Goal: Task Accomplishment & Management: Use online tool/utility

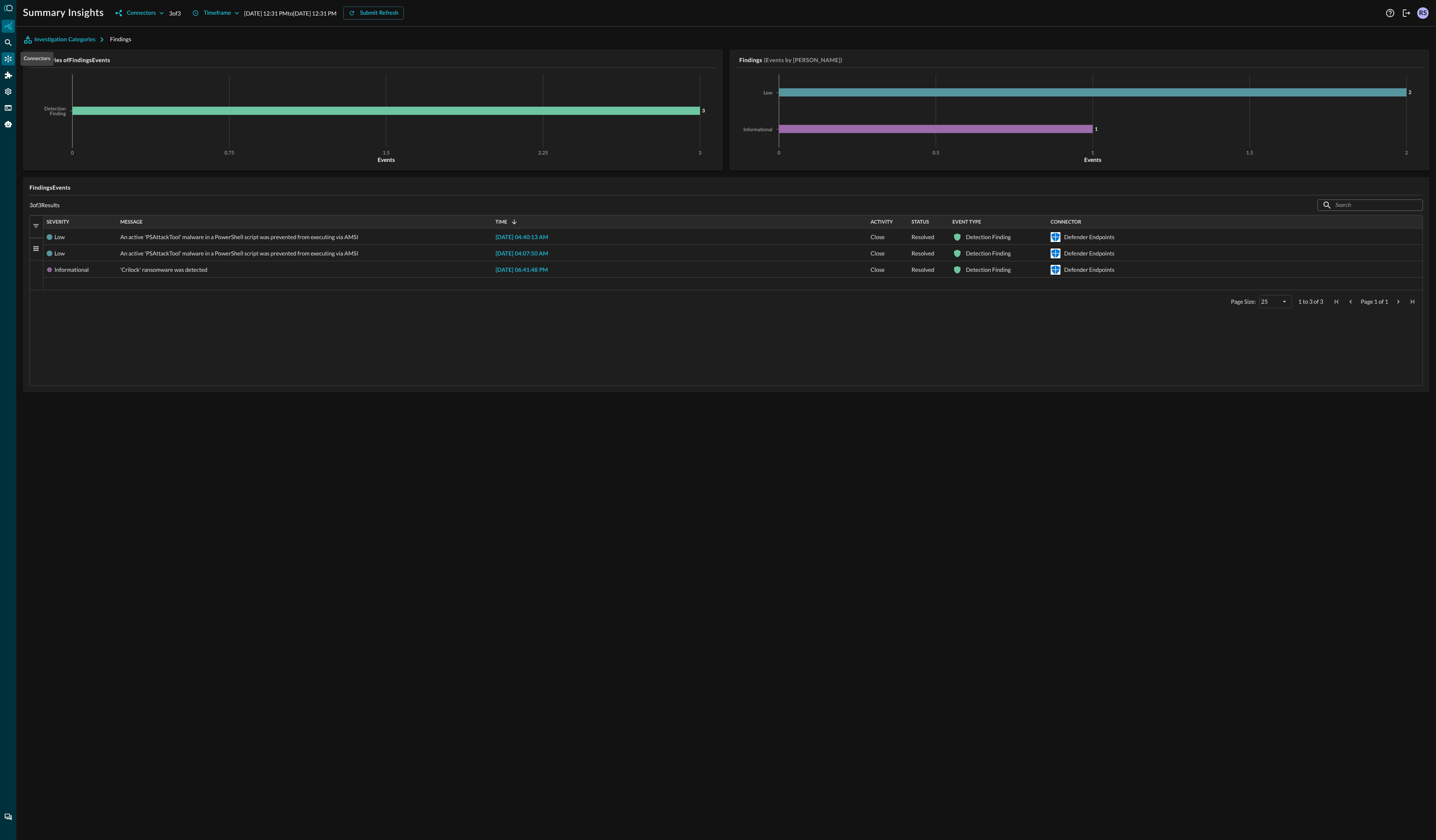
click at [9, 56] on icon "Connectors" at bounding box center [8, 59] width 8 height 8
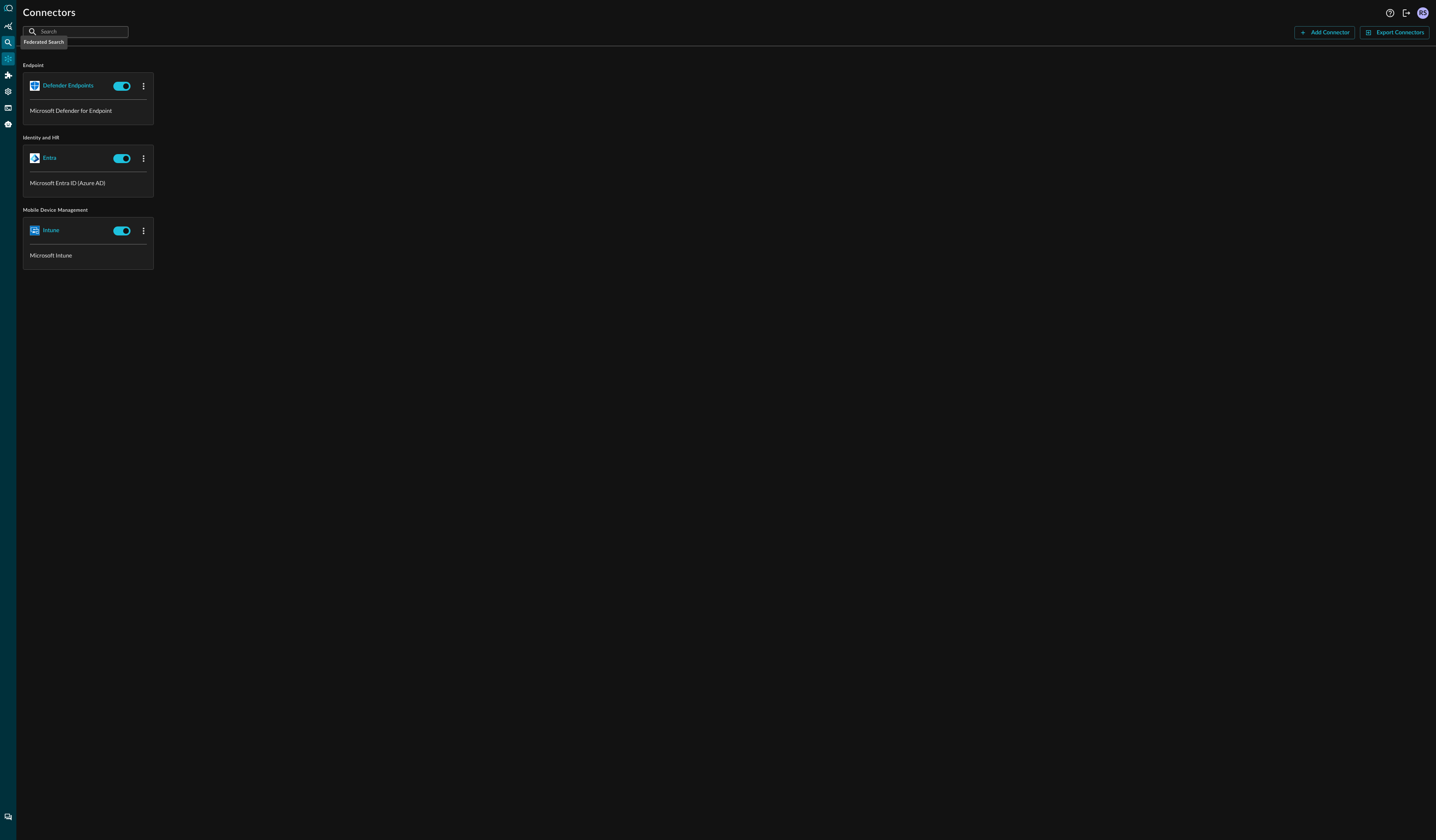
click at [10, 41] on icon "Federated Search" at bounding box center [8, 43] width 7 height 7
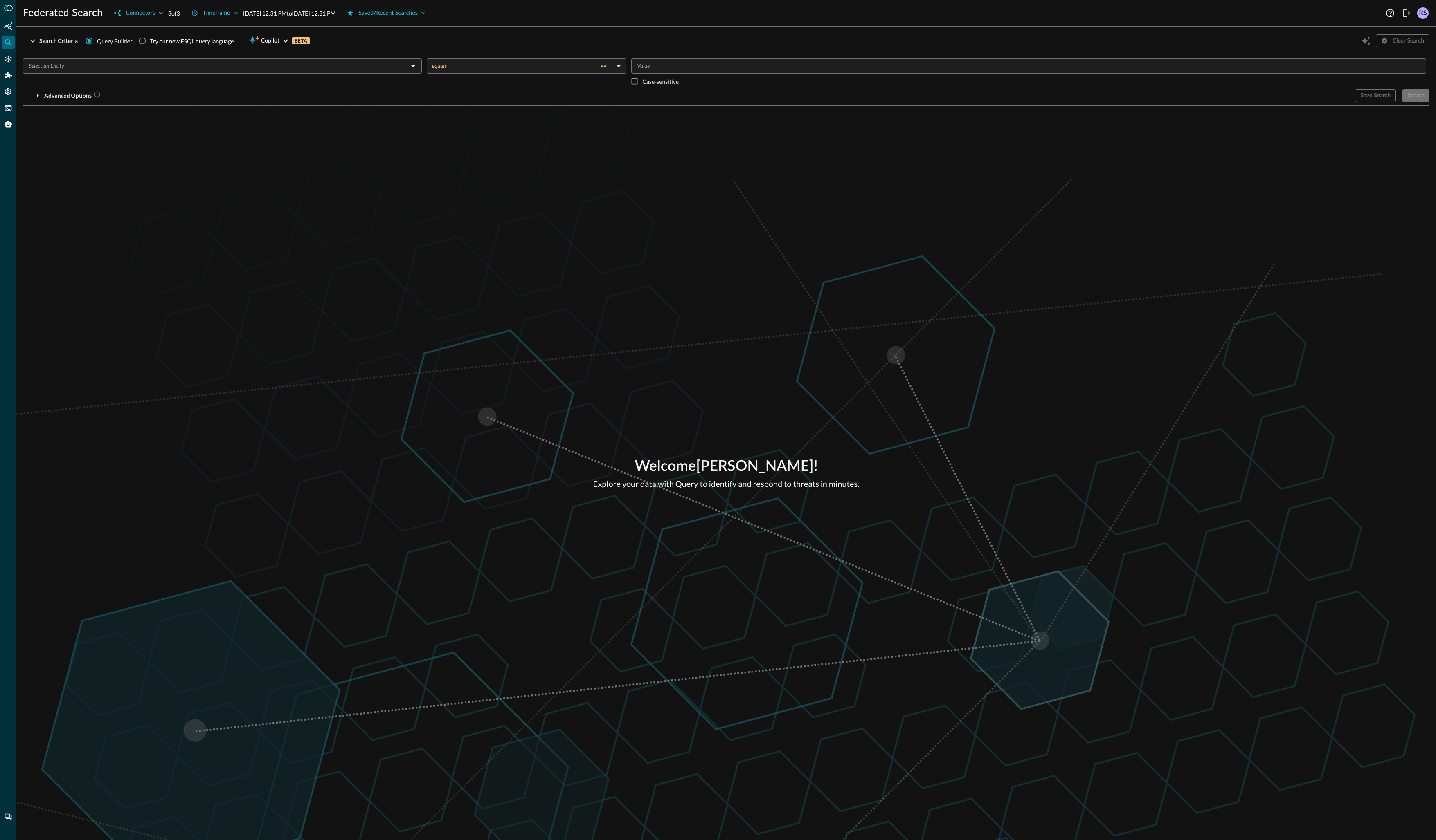
click at [717, 291] on div "Welcome Rob Shepherd ! Explore your data with Query to identify and respond to …" at bounding box center [725, 473] width 1419 height 734
drag, startPoint x: 943, startPoint y: 385, endPoint x: 939, endPoint y: 401, distance: 16.5
click at [942, 384] on div "Welcome Rob Shepherd ! Explore your data with Query to identify and respond to …" at bounding box center [725, 473] width 1419 height 734
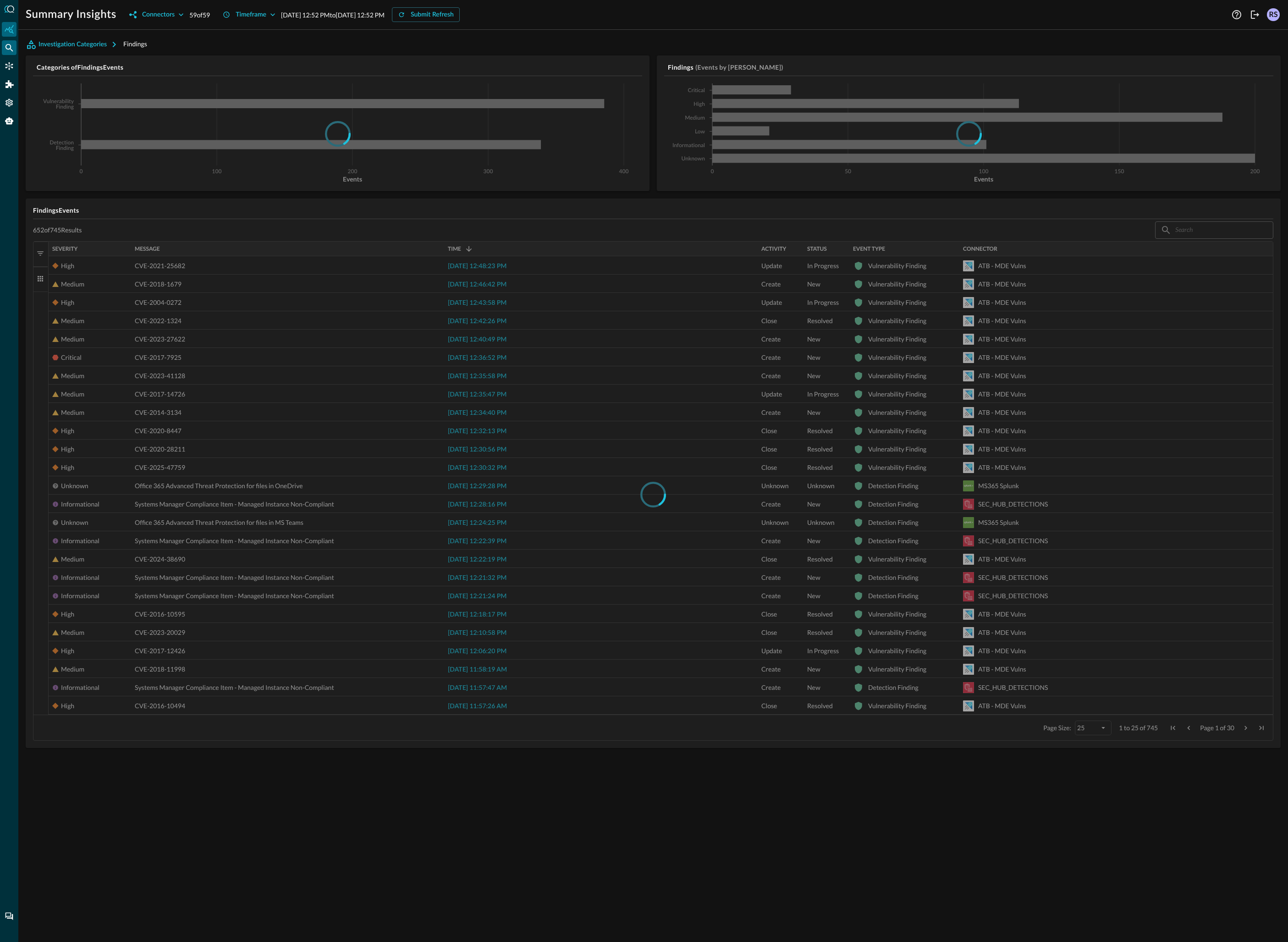
click at [11, 50] on icon "Federated Search" at bounding box center [9, 48] width 8 height 8
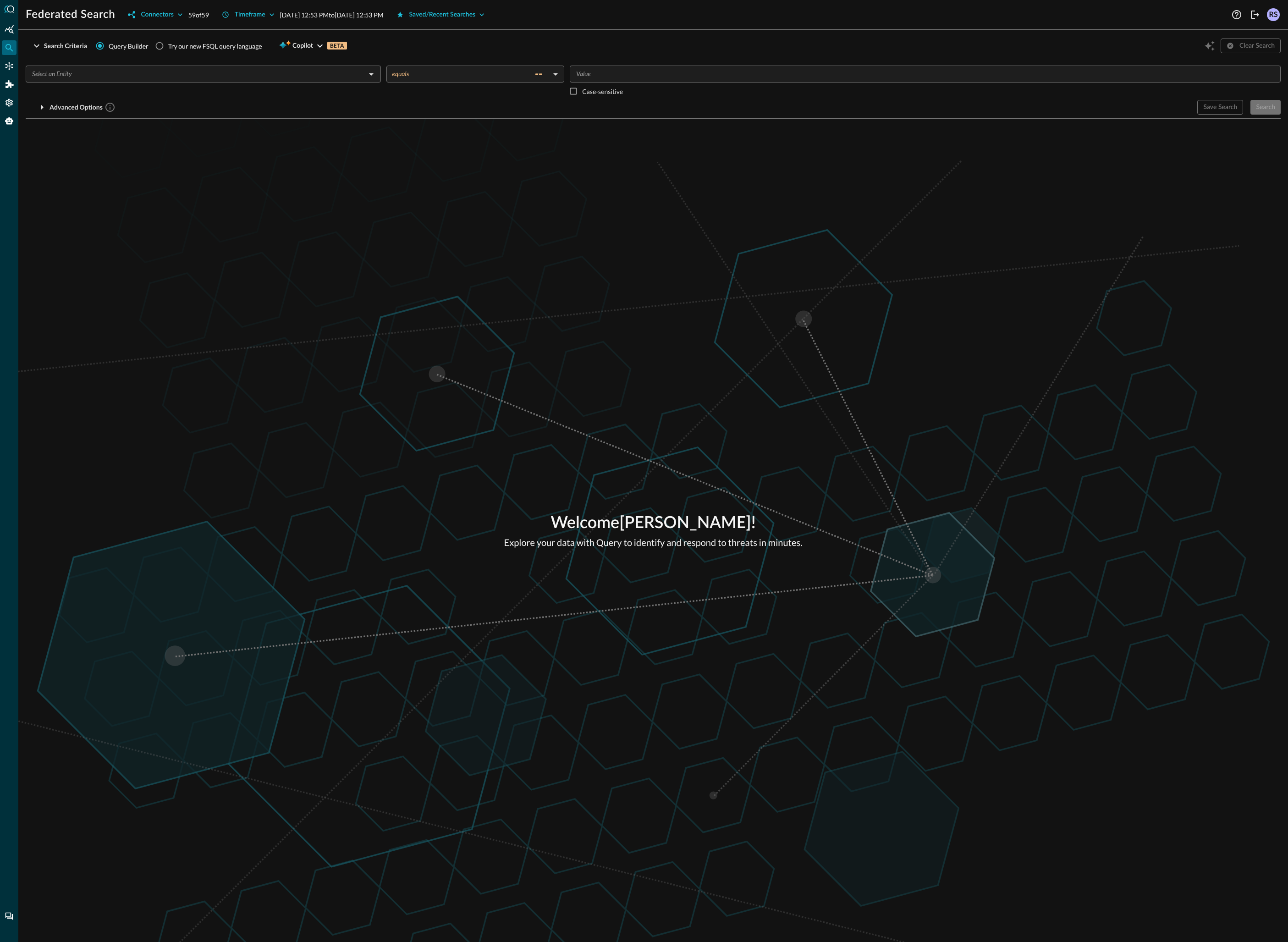
drag, startPoint x: 284, startPoint y: 86, endPoint x: 286, endPoint y: 79, distance: 7.3
click at [284, 85] on div "​" at bounding box center [202, 83] width 355 height 34
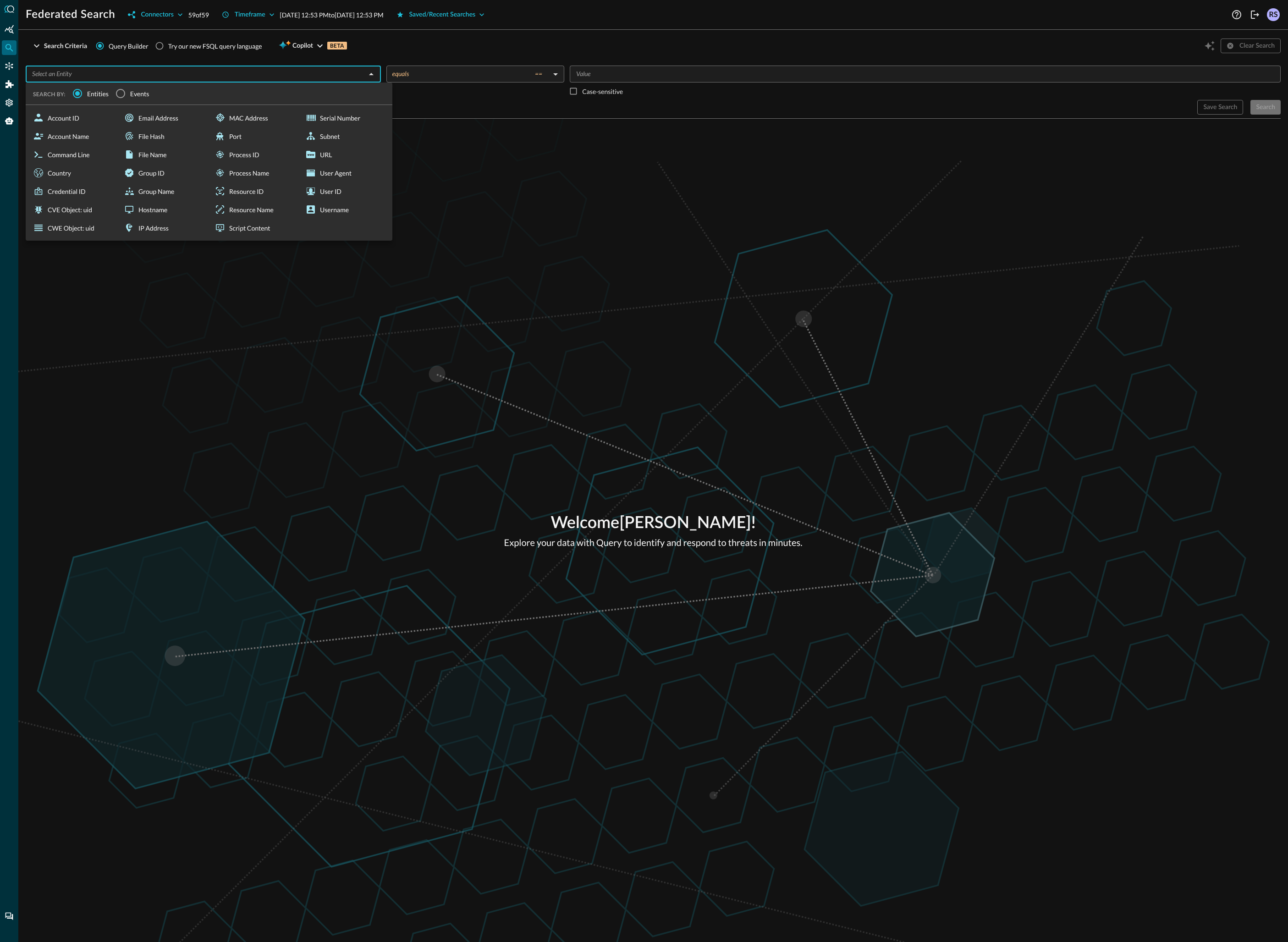
click at [286, 79] on input "text" at bounding box center [195, 74] width 335 height 12
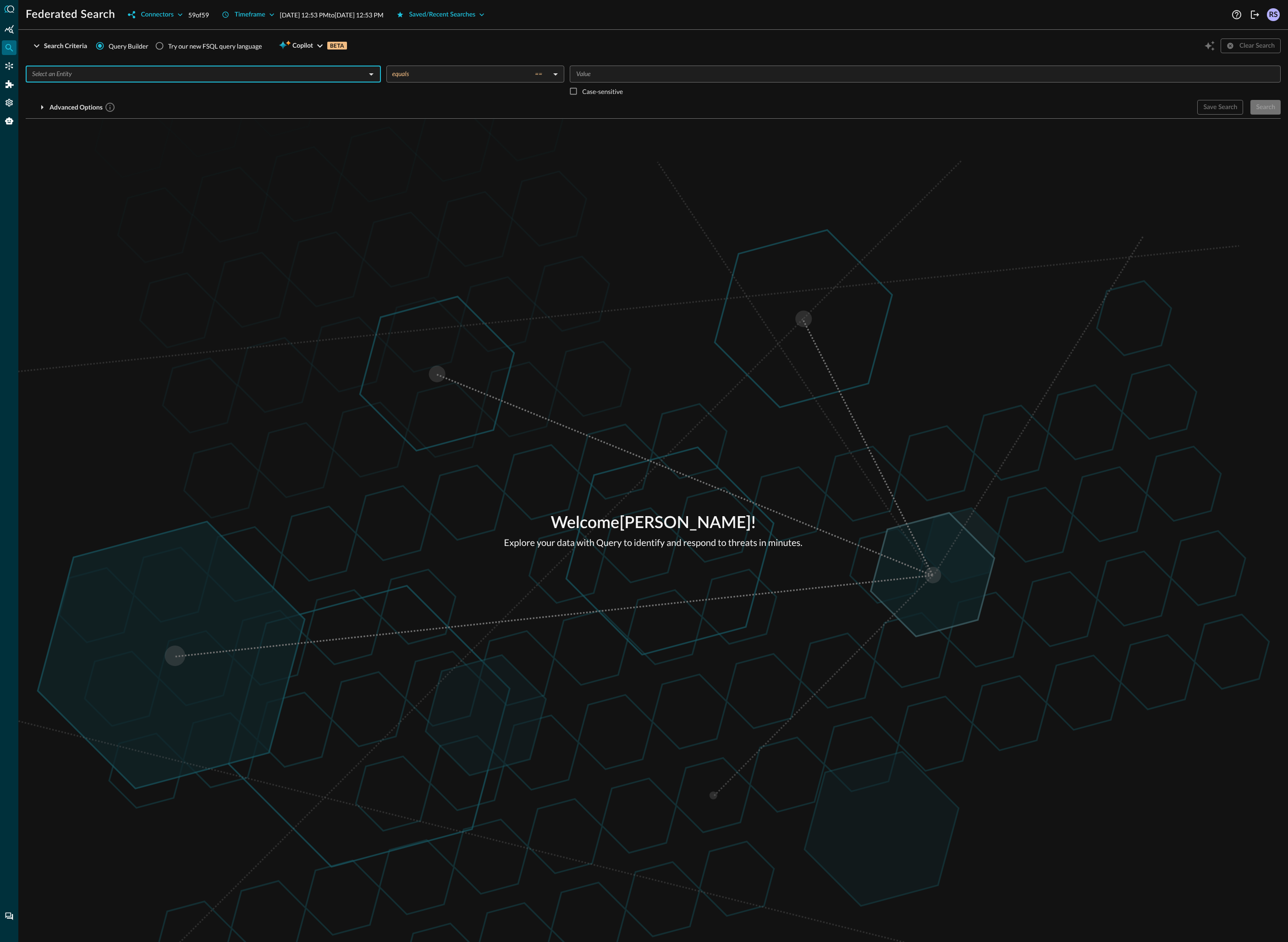
click at [282, 81] on div "​" at bounding box center [202, 74] width 355 height 17
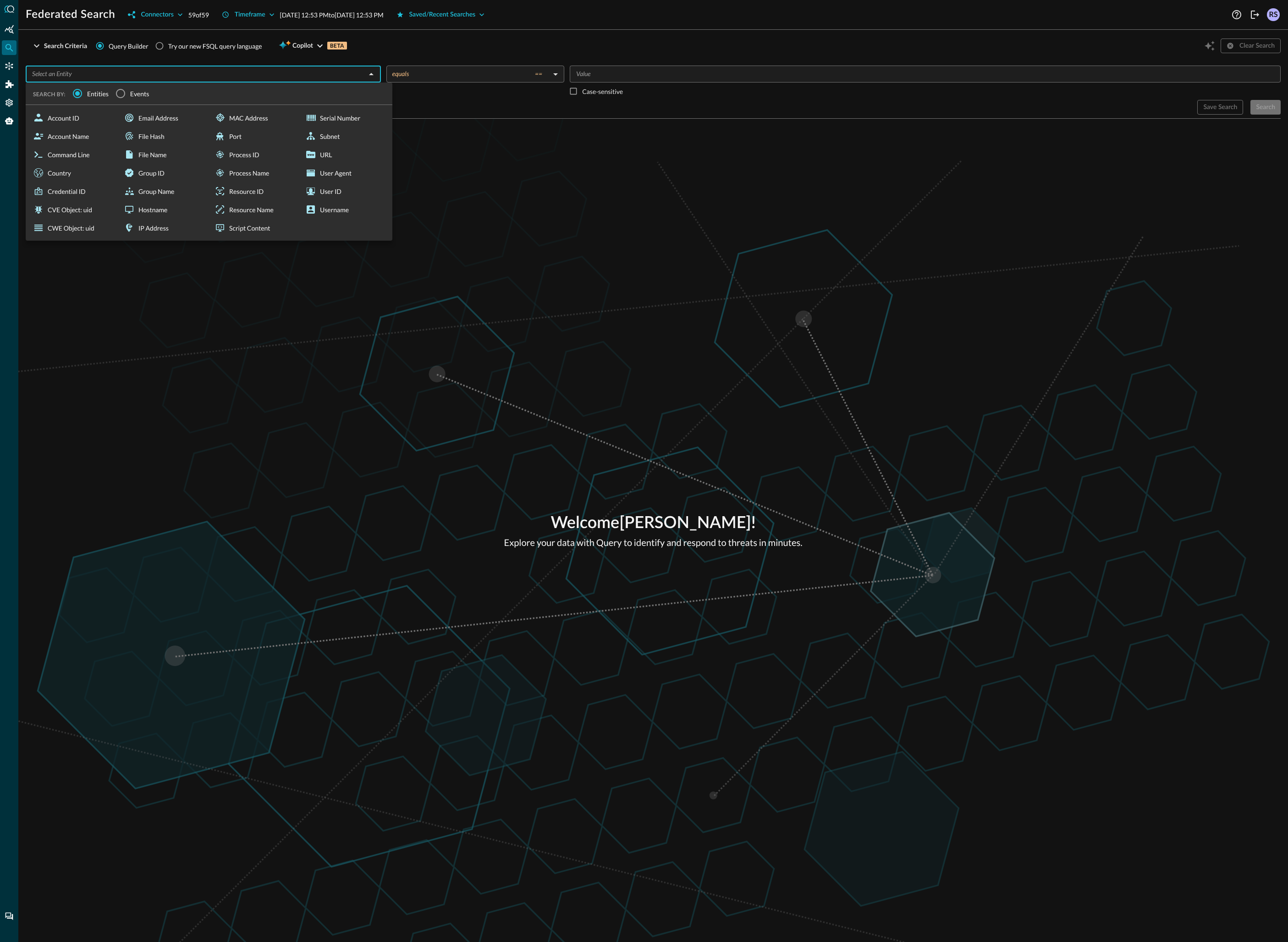
click at [132, 92] on span "Events" at bounding box center [139, 93] width 19 height 10
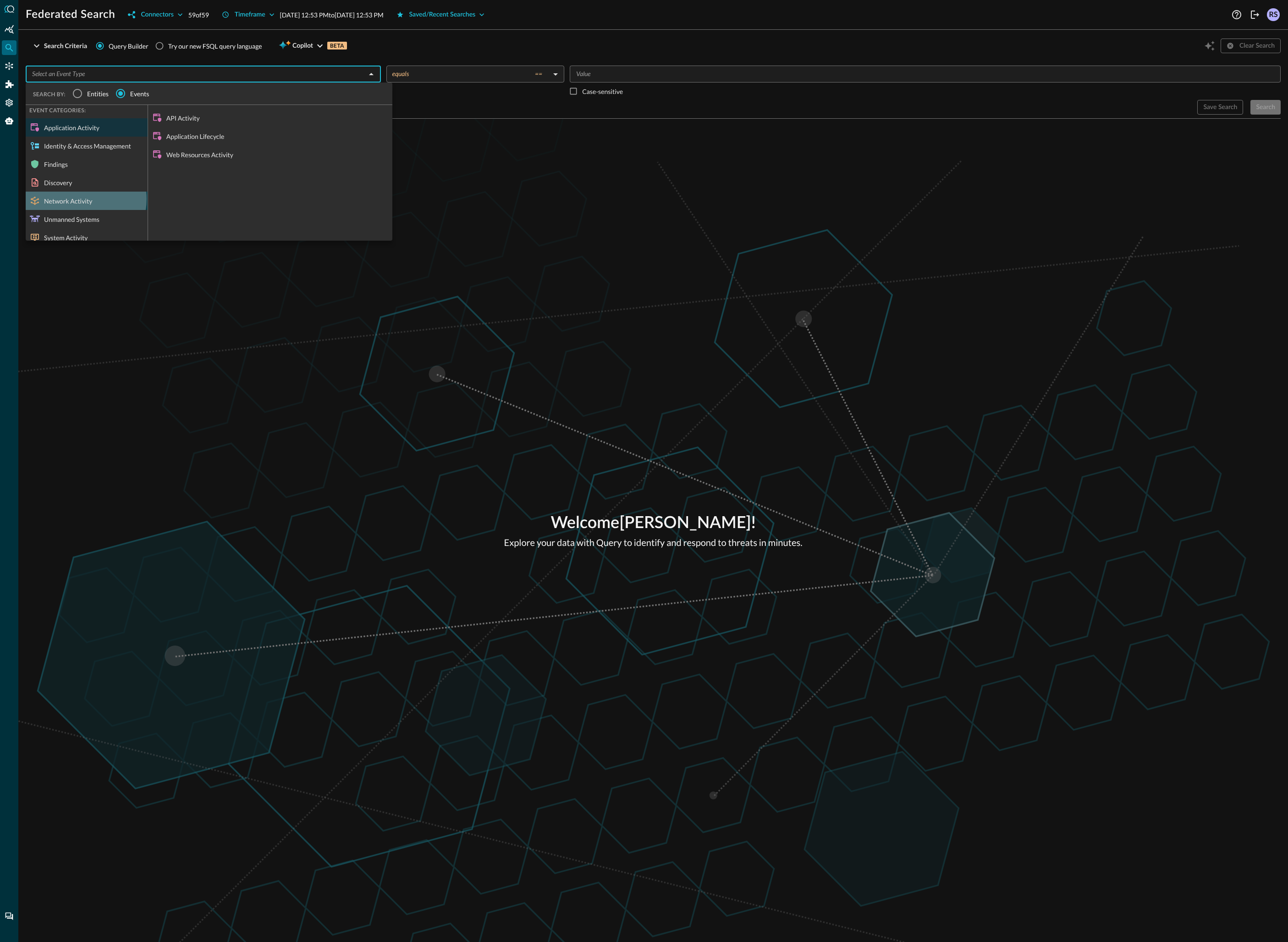
click at [81, 199] on div "Network Activity" at bounding box center [86, 201] width 122 height 18
click at [188, 139] on div "DNS Activity" at bounding box center [270, 136] width 245 height 18
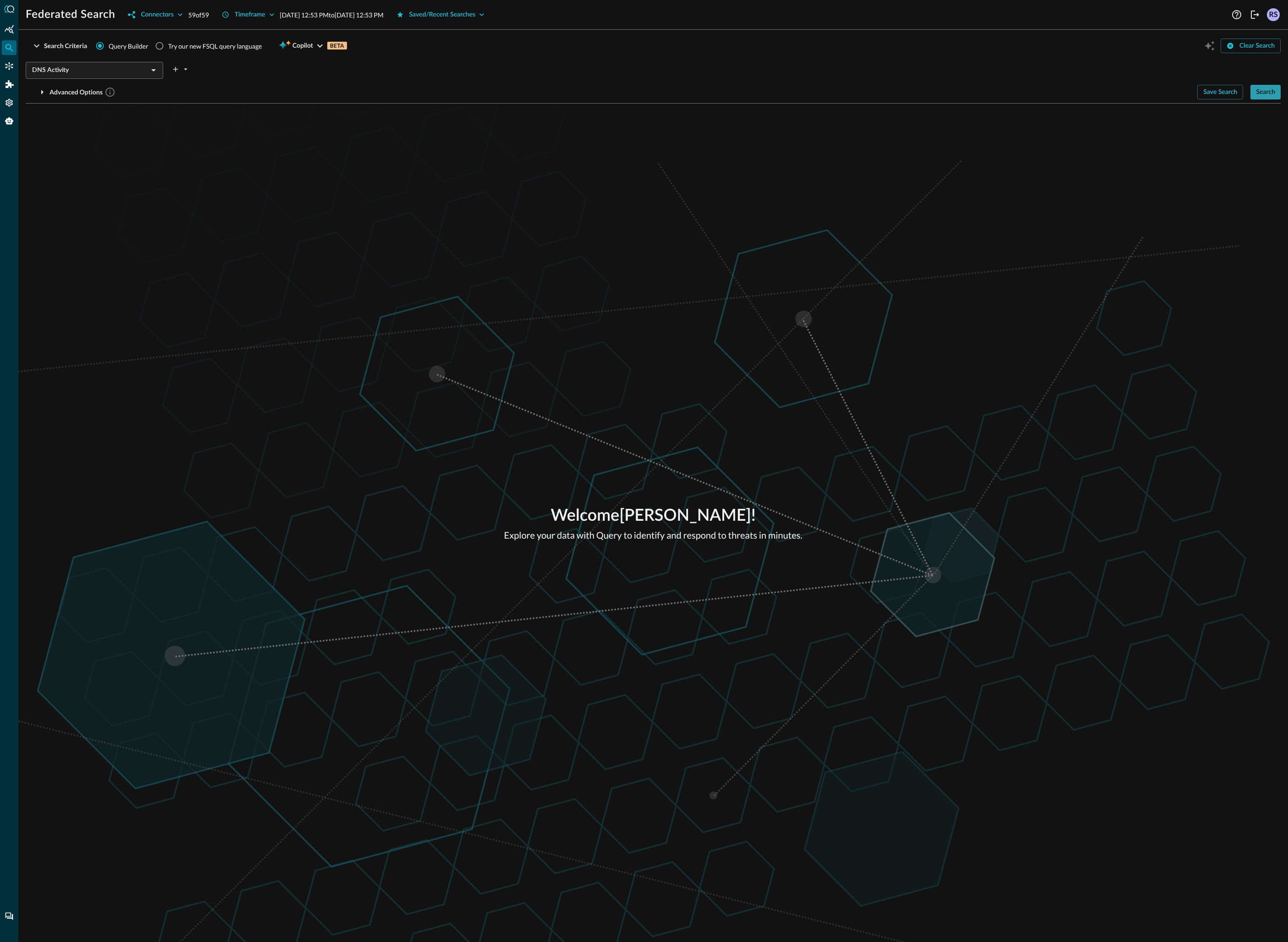
click at [1256, 99] on button "Search" at bounding box center [1265, 92] width 30 height 14
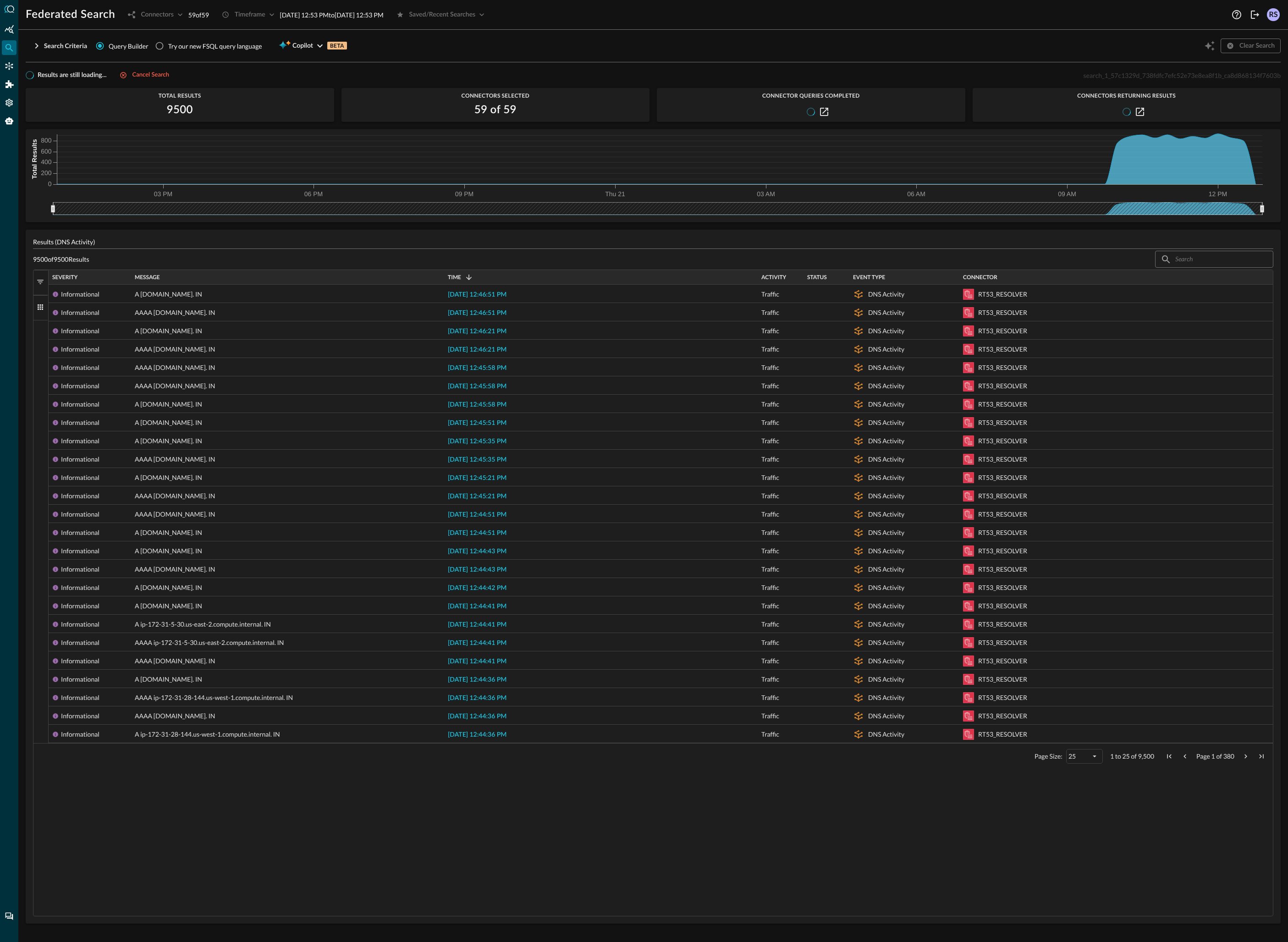
scroll to position [17, 0]
click at [826, 111] on button "button" at bounding box center [824, 112] width 11 height 11
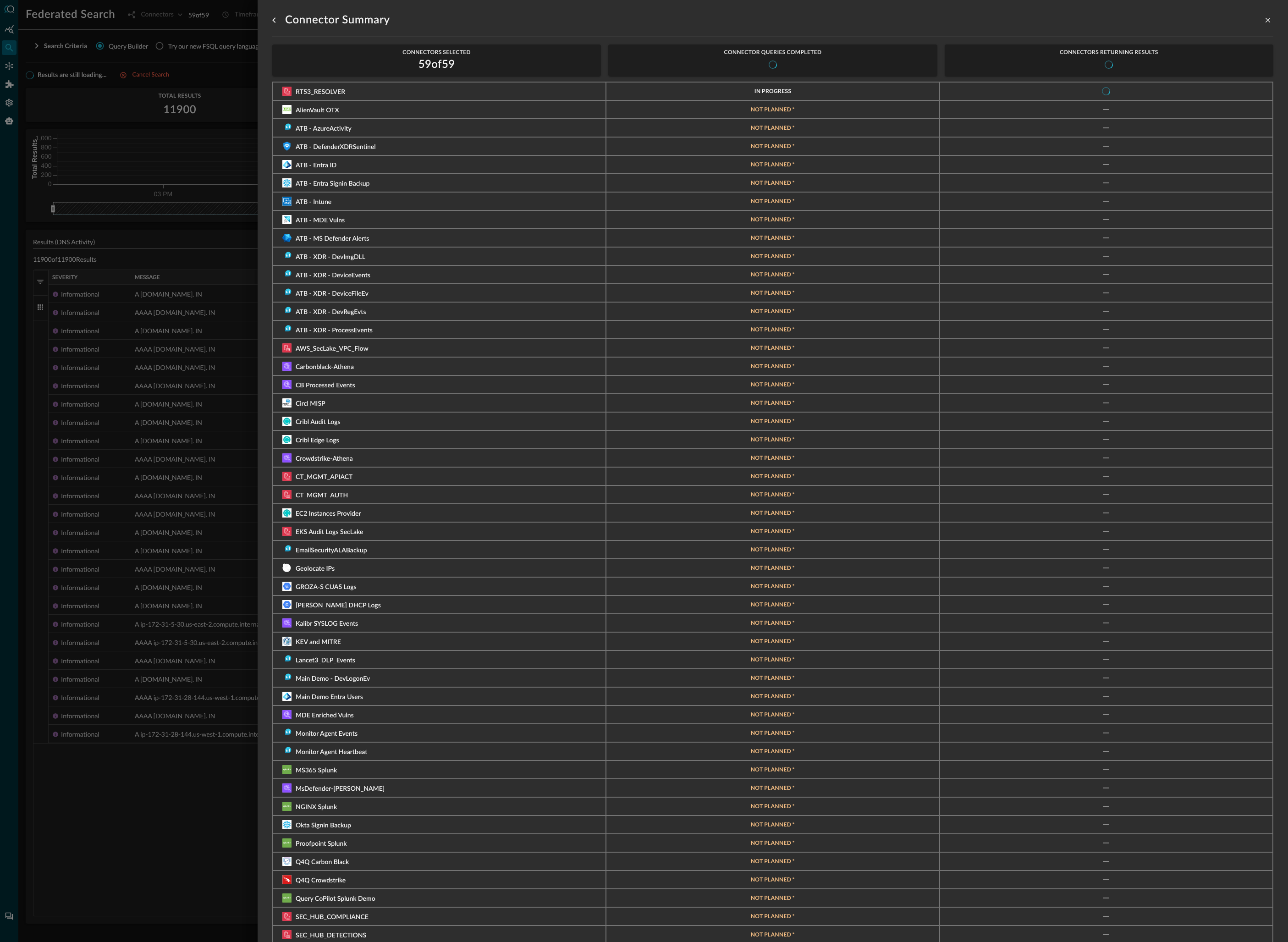
click at [251, 81] on div at bounding box center [644, 471] width 1288 height 942
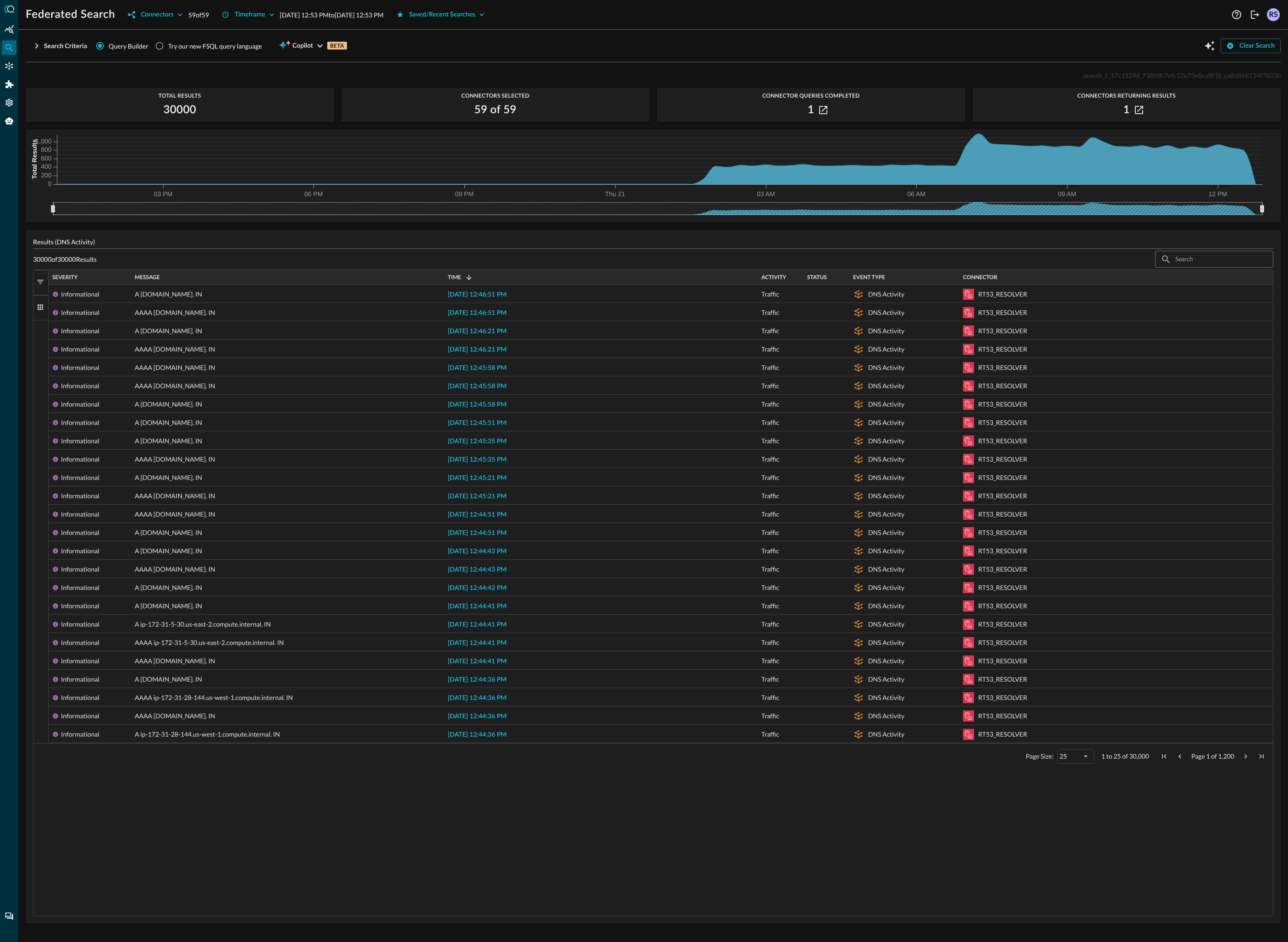
scroll to position [17, 0]
